Goal: Transaction & Acquisition: Subscribe to service/newsletter

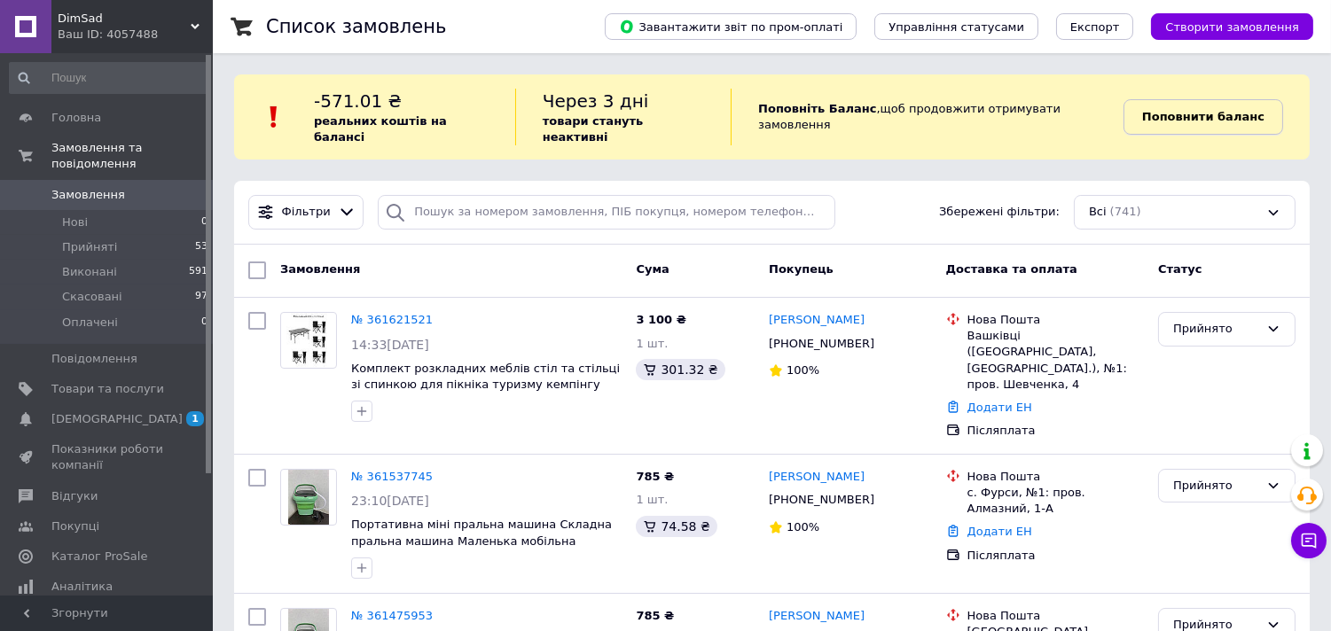
click at [1180, 110] on b "Поповнити баланс" at bounding box center [1203, 116] width 122 height 13
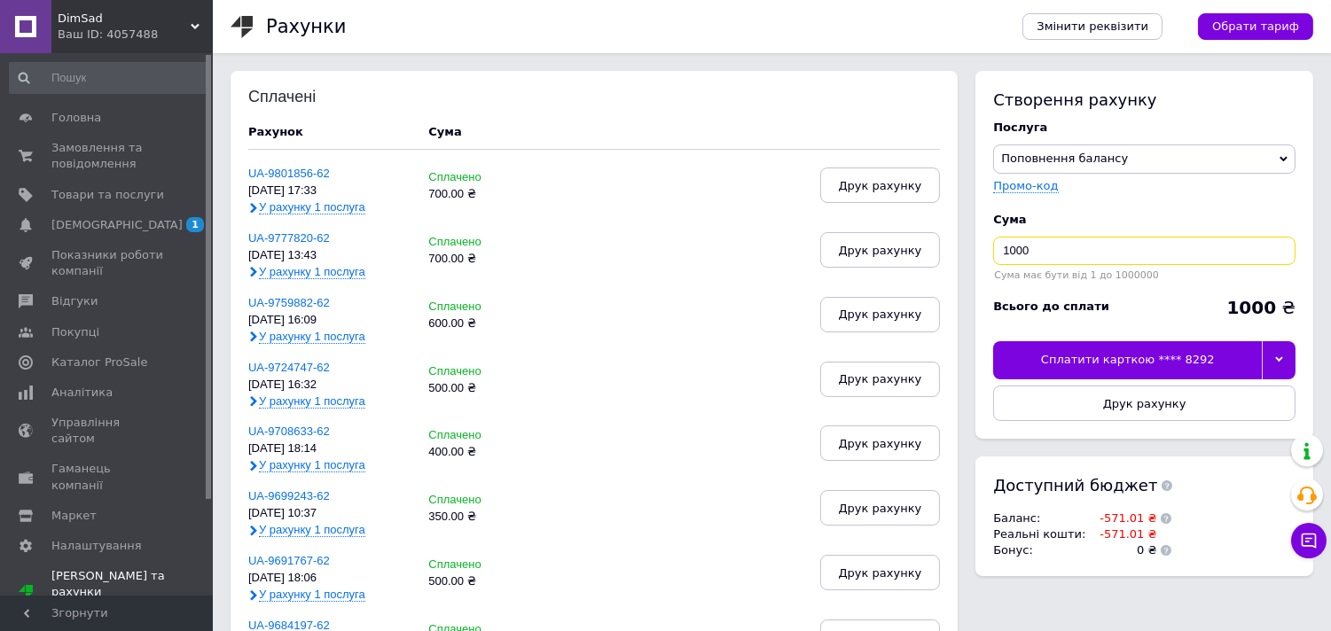
click at [1055, 255] on input "1000" at bounding box center [1144, 251] width 302 height 28
type input "1"
type input "5"
type input "600"
click at [1278, 355] on div at bounding box center [1279, 359] width 34 height 37
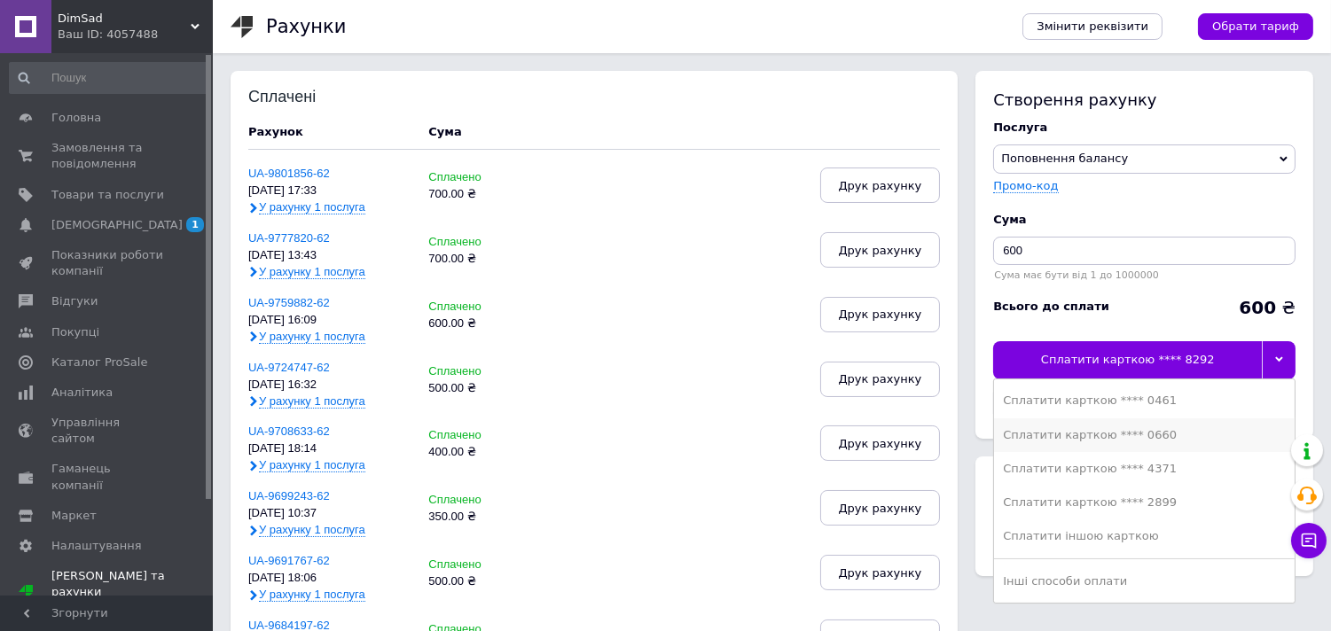
click at [1137, 435] on div "Сплатити карткою **** 0660" at bounding box center [1144, 436] width 283 height 16
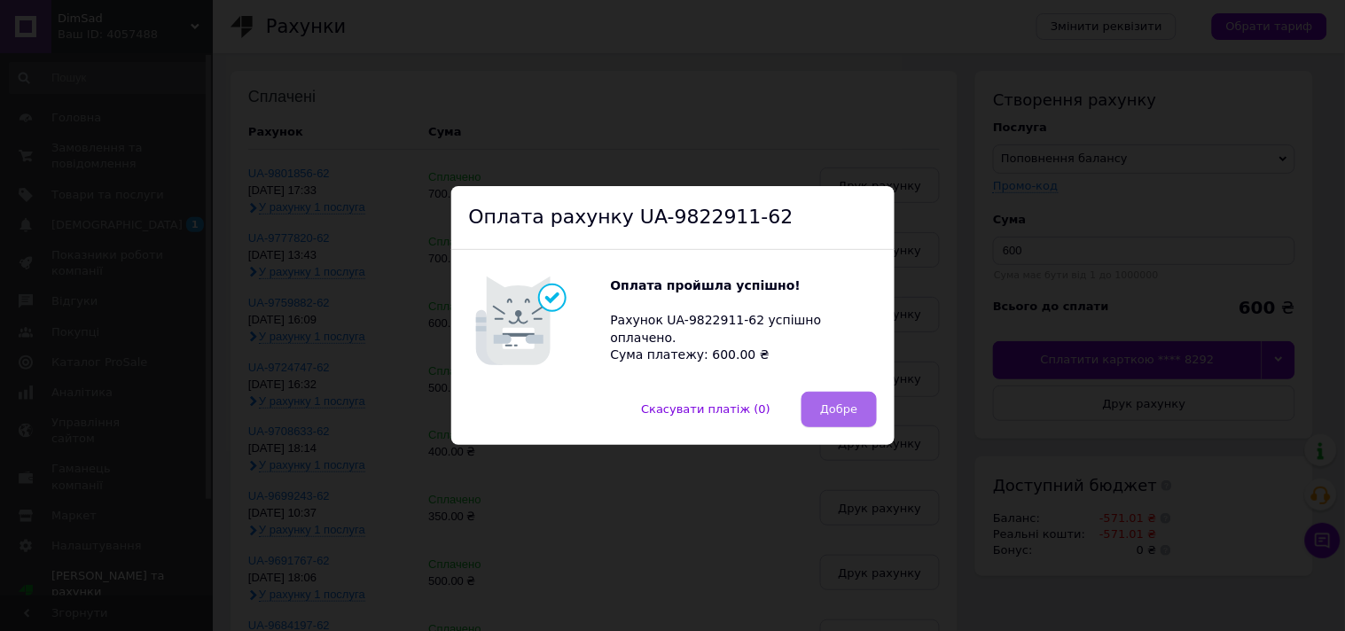
click at [844, 406] on span "Добре" at bounding box center [838, 409] width 37 height 13
